Goal: Navigation & Orientation: Find specific page/section

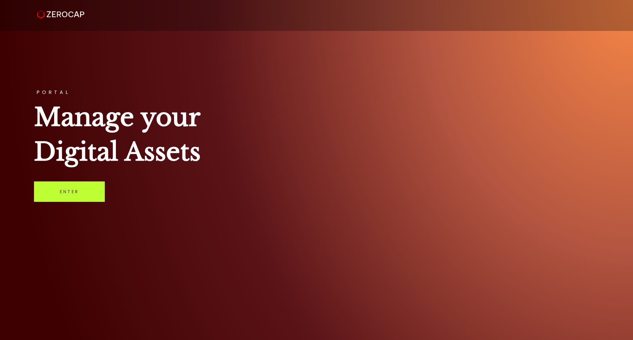
drag, startPoint x: 60, startPoint y: 190, endPoint x: 142, endPoint y: 115, distance: 110.8
click at [60, 190] on link "Enter" at bounding box center [69, 192] width 71 height 20
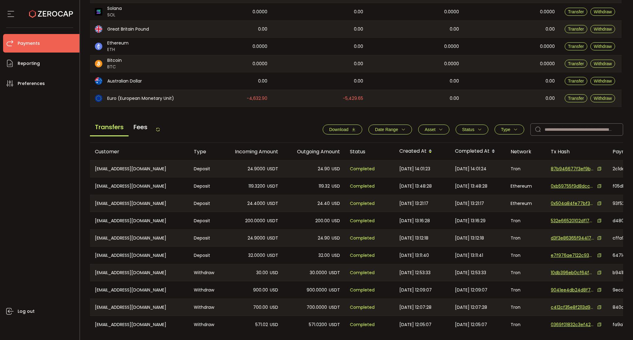
scroll to position [161, 0]
